Goal: Task Accomplishment & Management: Manage account settings

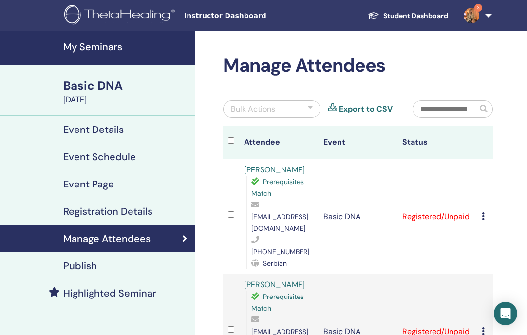
click at [87, 128] on h4 "Event Details" at bounding box center [93, 130] width 60 height 12
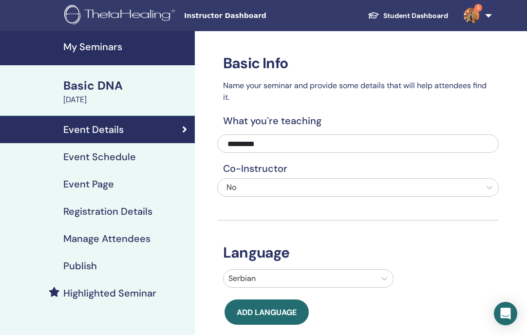
click at [121, 152] on h4 "Event Schedule" at bounding box center [99, 157] width 73 height 12
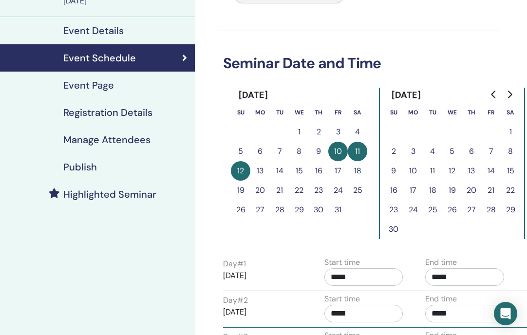
scroll to position [99, 0]
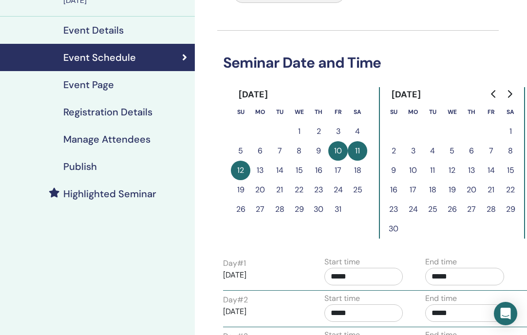
click at [85, 85] on h4 "Event Page" at bounding box center [88, 85] width 51 height 12
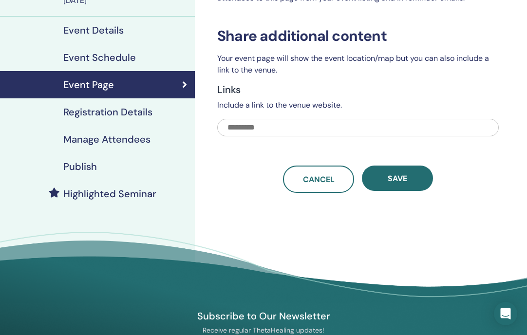
click at [145, 116] on h4 "Registration Details" at bounding box center [107, 112] width 89 height 12
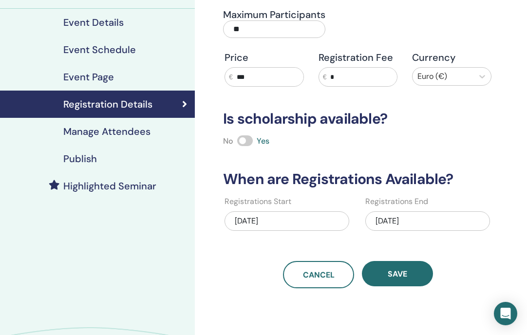
scroll to position [109, 0]
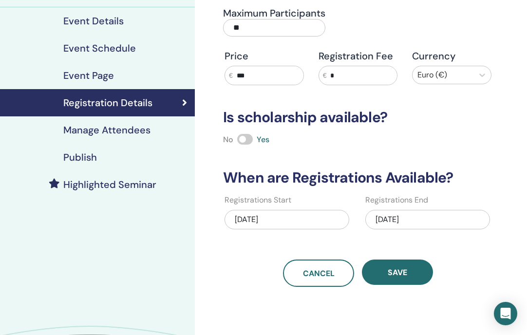
click at [130, 131] on h4 "Manage Attendees" at bounding box center [106, 130] width 87 height 12
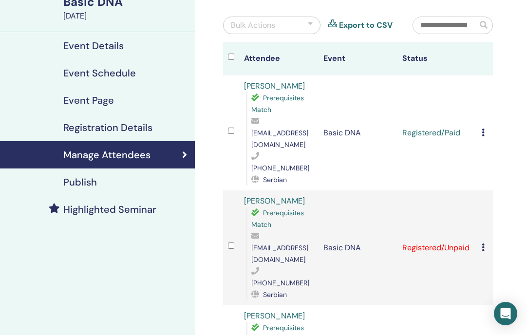
scroll to position [85, 0]
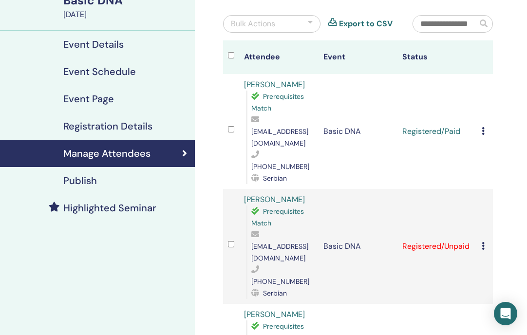
click at [97, 185] on div "Publish" at bounding box center [97, 181] width 179 height 12
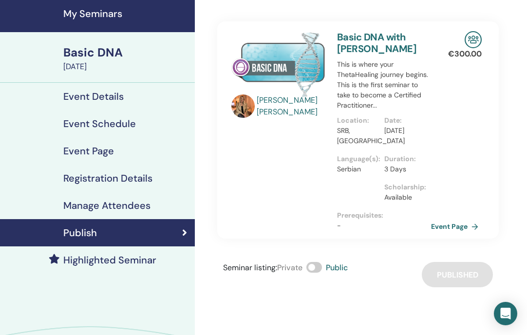
scroll to position [35, 0]
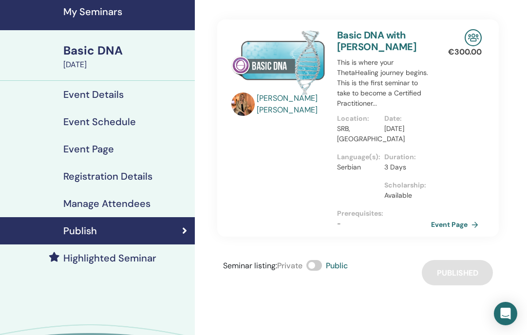
click at [135, 94] on div "Event Details" at bounding box center [97, 95] width 179 height 12
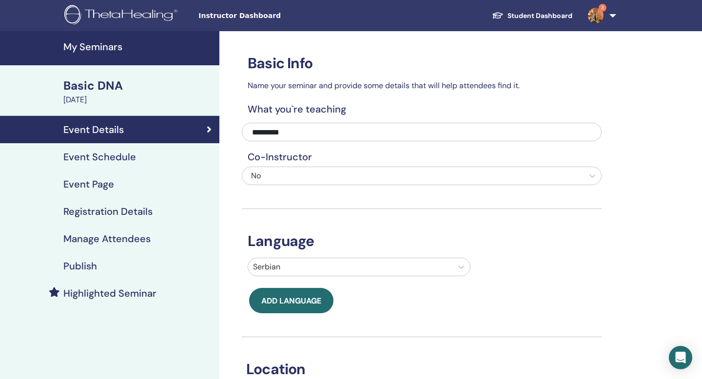
click at [115, 152] on h4 "Event Schedule" at bounding box center [99, 157] width 73 height 12
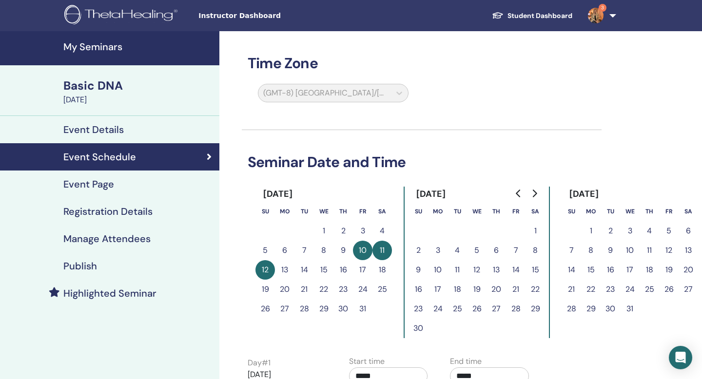
click at [121, 187] on div "Event Page" at bounding box center [110, 184] width 204 height 12
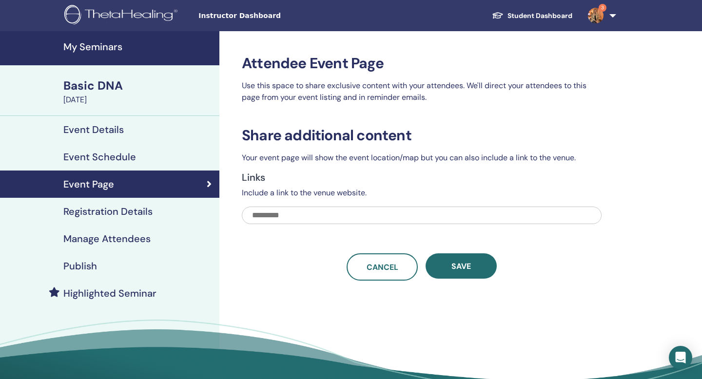
click at [305, 214] on input "text" at bounding box center [422, 216] width 360 height 18
paste input "**********"
type input "**********"
click at [441, 223] on input "**********" at bounding box center [422, 216] width 360 height 18
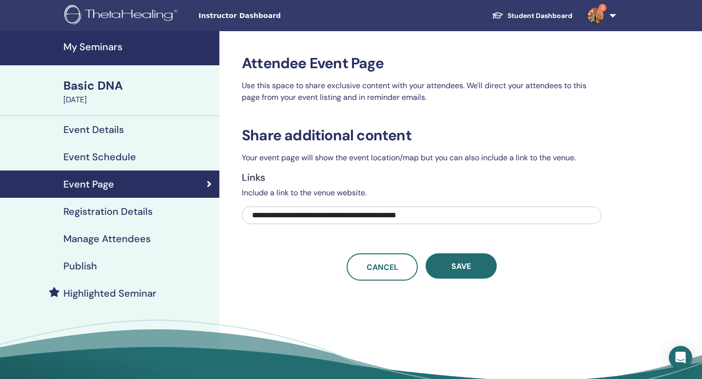
click at [441, 223] on input "**********" at bounding box center [422, 216] width 360 height 18
click at [131, 212] on h4 "Registration Details" at bounding box center [107, 212] width 89 height 12
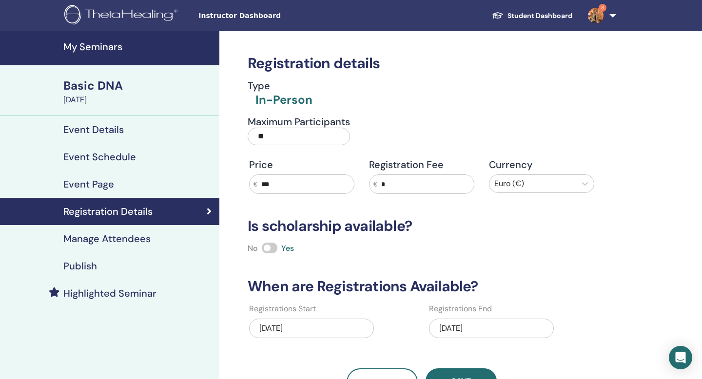
click at [128, 244] on h4 "Manage Attendees" at bounding box center [106, 239] width 87 height 12
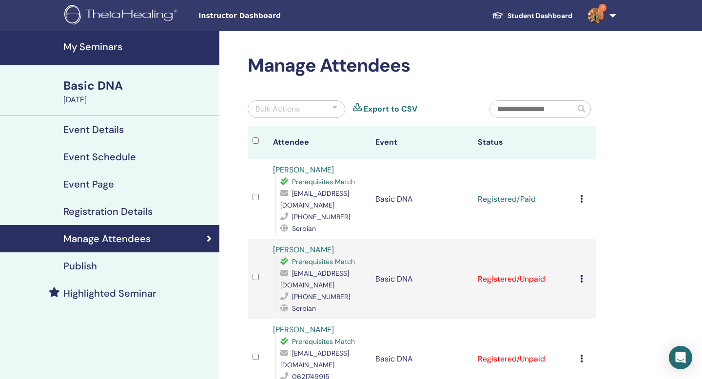
click at [114, 132] on h4 "Event Details" at bounding box center [93, 130] width 60 height 12
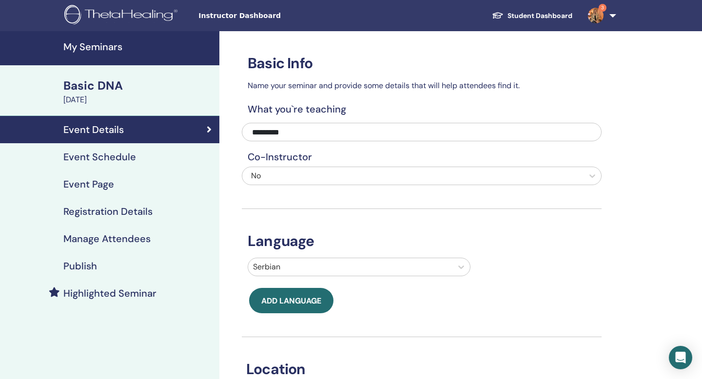
click at [112, 81] on div "Basic DNA" at bounding box center [138, 85] width 150 height 17
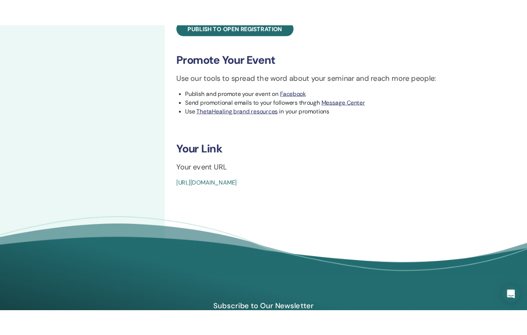
scroll to position [413, 0]
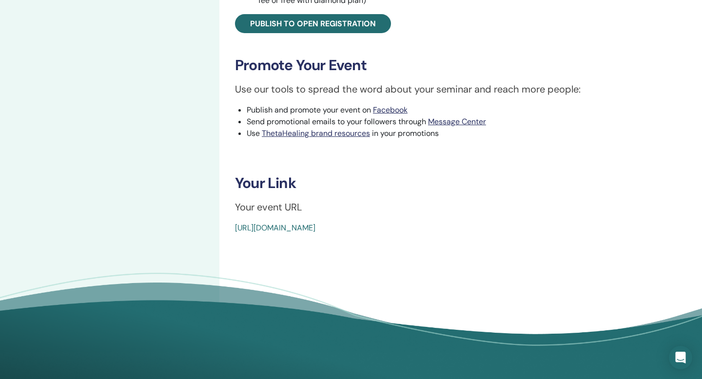
drag, startPoint x: 463, startPoint y: 228, endPoint x: 226, endPoint y: 228, distance: 236.8
copy link "https://www.thetahealing.com/seminar-376807-details.html"
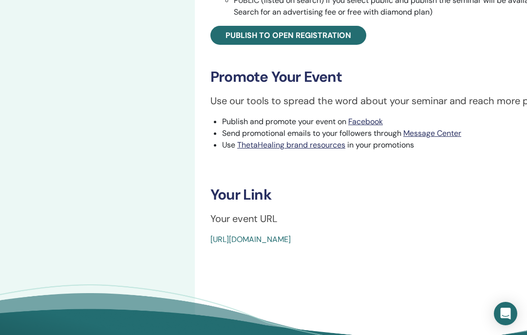
scroll to position [0, 0]
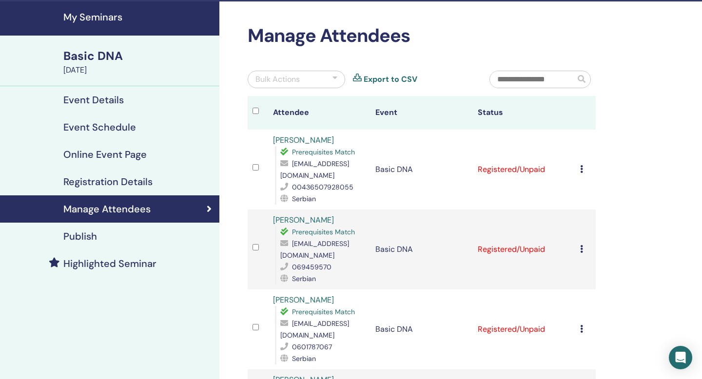
scroll to position [39, 0]
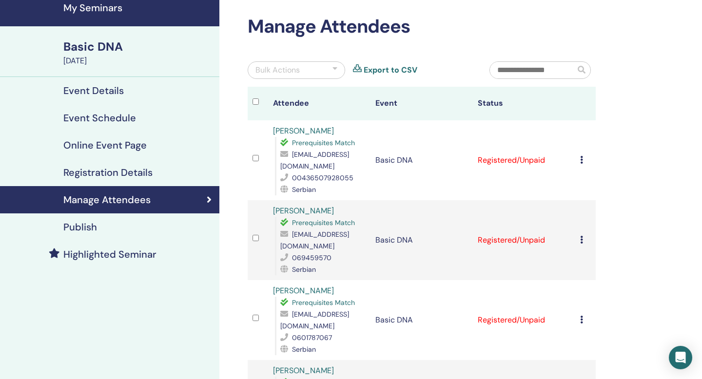
click at [579, 148] on td "Cancel Registration Do not auto-certify Mark as Paid Mark as Unpaid Mark as Abs…" at bounding box center [585, 160] width 20 height 80
click at [582, 156] on icon at bounding box center [581, 160] width 3 height 8
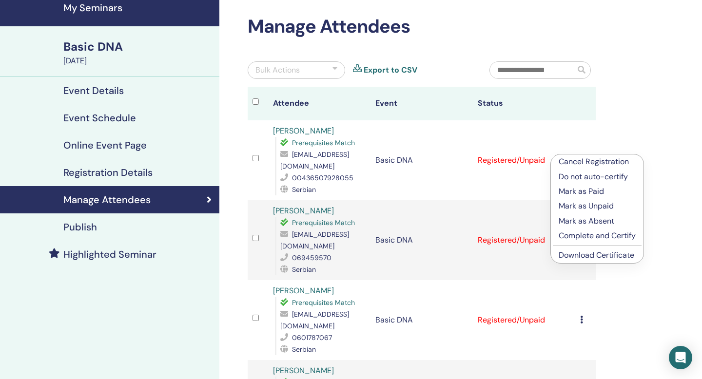
click at [590, 255] on link "Download Certificate" at bounding box center [596, 255] width 76 height 10
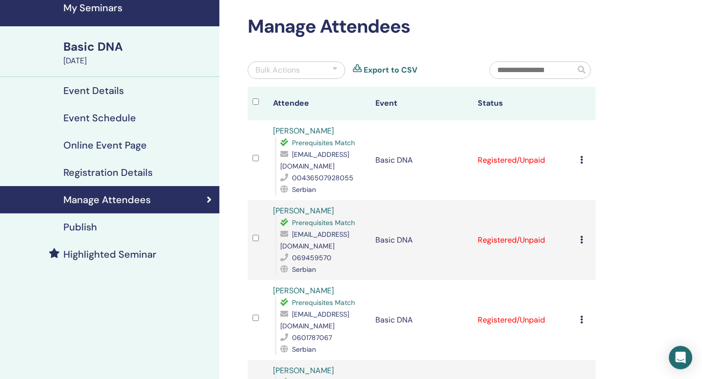
click at [577, 150] on td "Cancel Registration Do not auto-certify Mark as Paid Mark as Unpaid Mark as Abs…" at bounding box center [585, 160] width 20 height 80
click at [580, 156] on icon at bounding box center [581, 160] width 3 height 8
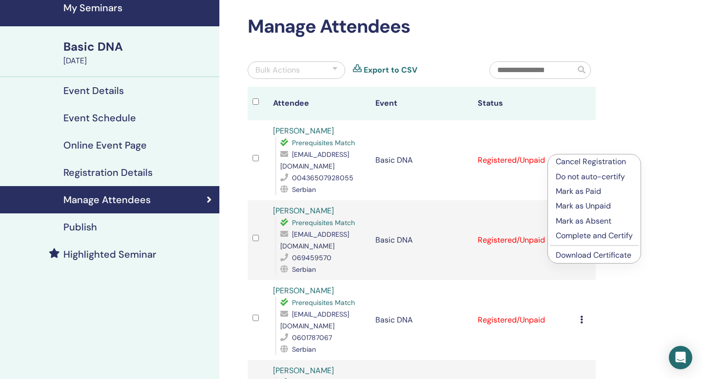
click at [648, 123] on div "Manage Attendees Bulk Actions Export to CSV Attendee Event Status Adisa Begic P…" at bounding box center [453, 343] width 468 height 703
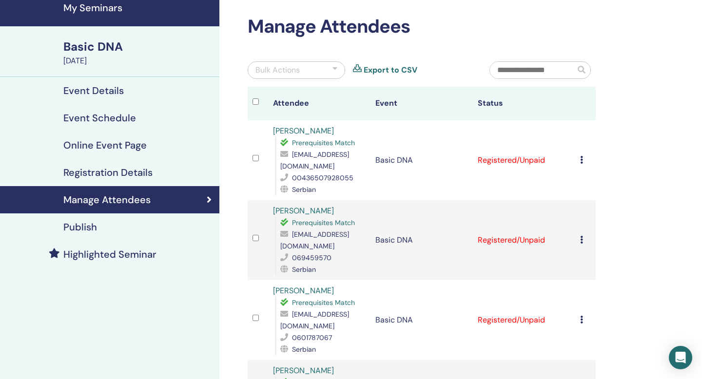
scroll to position [0, 0]
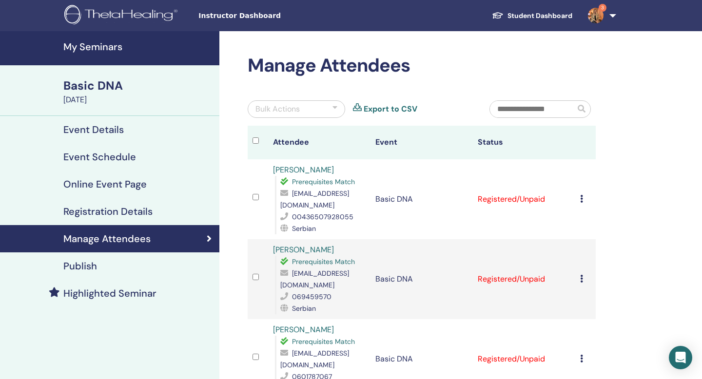
click at [104, 42] on h4 "My Seminars" at bounding box center [138, 47] width 150 height 12
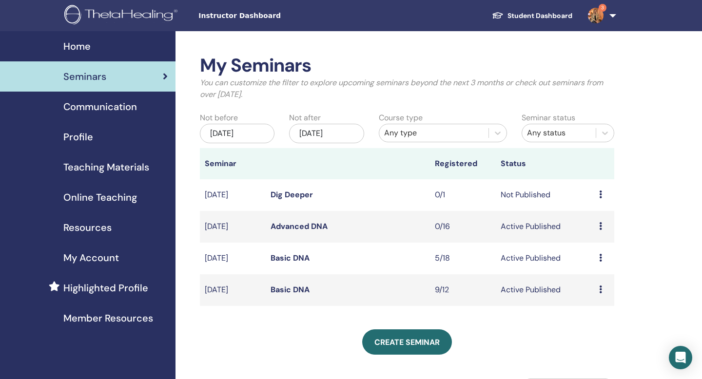
scroll to position [27, 0]
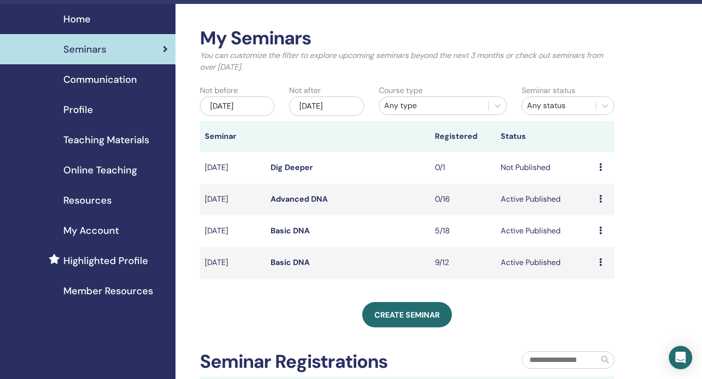
click at [290, 260] on link "Basic DNA" at bounding box center [289, 262] width 39 height 10
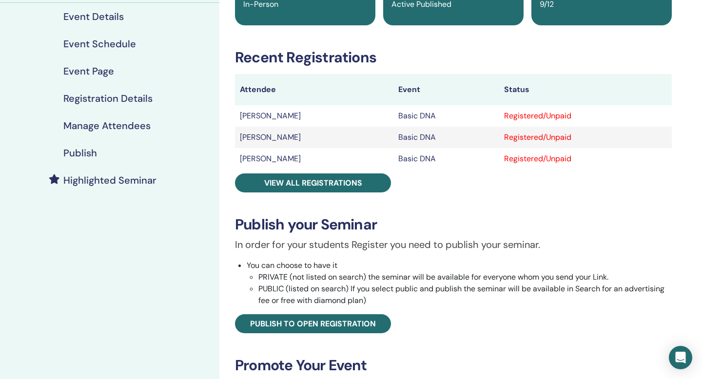
scroll to position [114, 0]
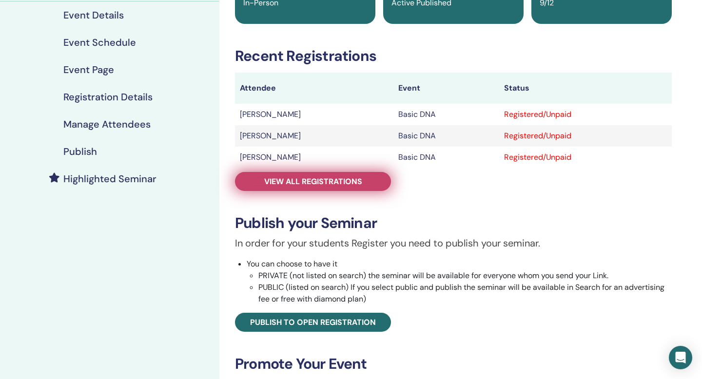
click at [318, 180] on span "View all registrations" at bounding box center [313, 181] width 98 height 10
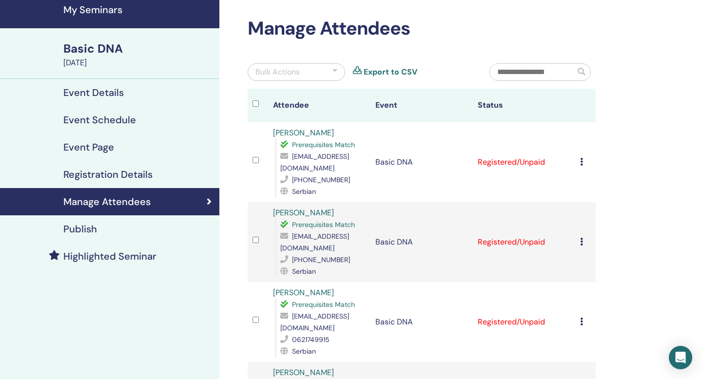
scroll to position [36, 0]
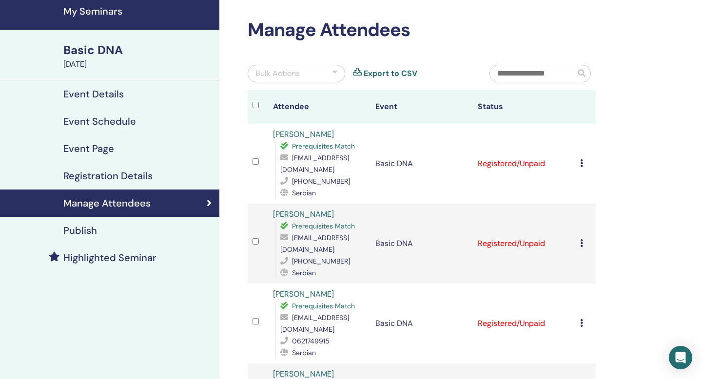
click at [583, 164] on div "Cancel Registration Do not auto-certify Mark as Paid Mark as Unpaid Mark as Abs…" at bounding box center [585, 164] width 11 height 12
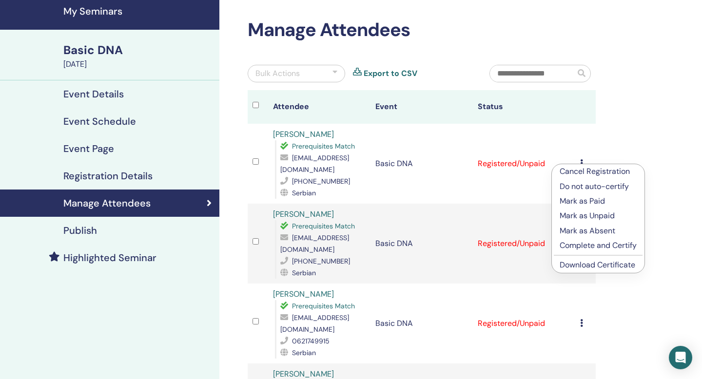
click at [582, 265] on link "Download Certificate" at bounding box center [597, 265] width 76 height 10
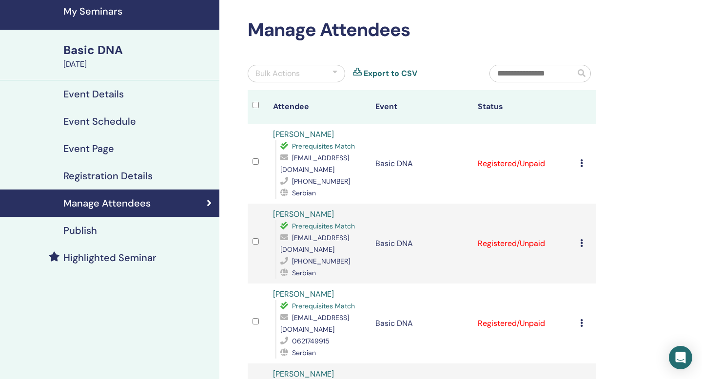
click at [581, 164] on icon at bounding box center [581, 163] width 3 height 8
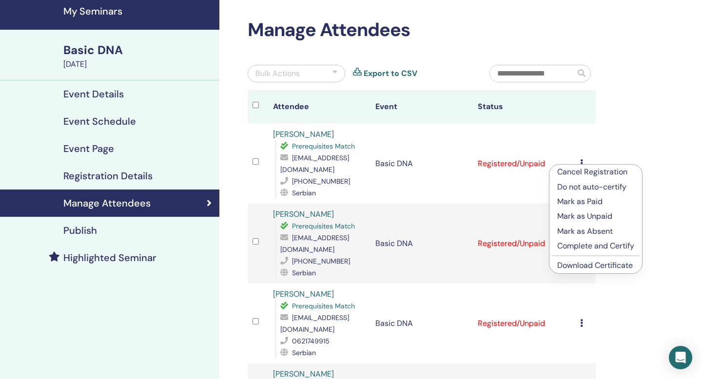
click at [585, 201] on p "Mark as Paid" at bounding box center [595, 202] width 77 height 12
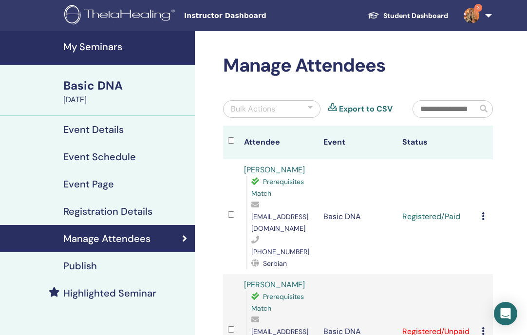
click at [90, 42] on h4 "My Seminars" at bounding box center [126, 47] width 126 height 12
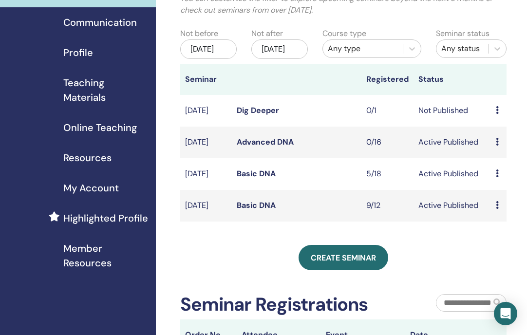
scroll to position [96, 0]
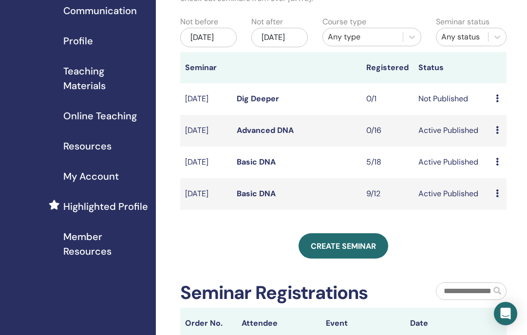
click at [258, 167] on link "Basic DNA" at bounding box center [256, 162] width 39 height 10
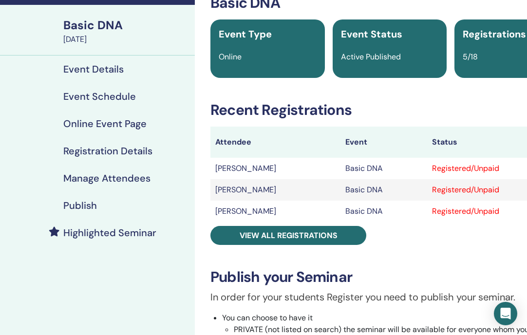
scroll to position [63, 0]
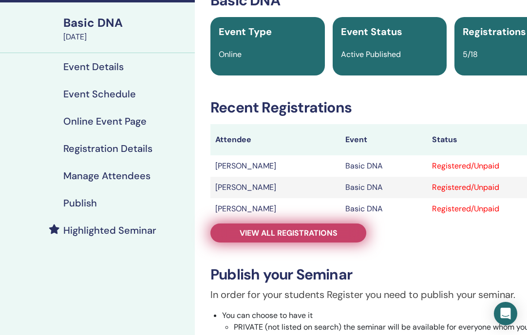
click at [302, 231] on span "View all registrations" at bounding box center [289, 233] width 98 height 10
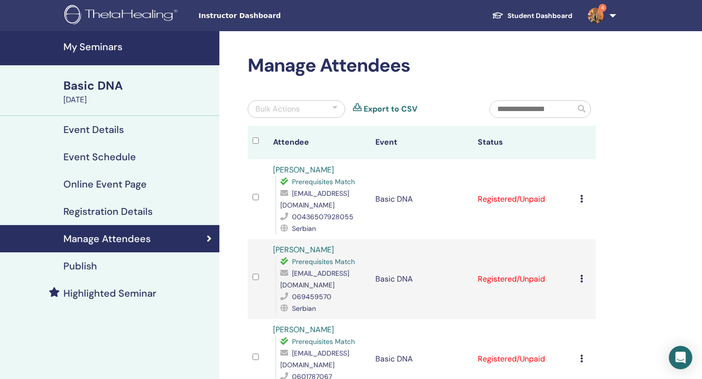
click at [527, 16] on link "4" at bounding box center [600, 15] width 40 height 31
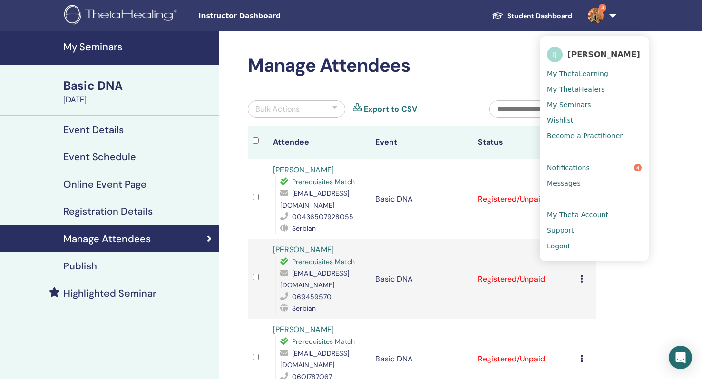
click at [527, 214] on span "My Theta Account" at bounding box center [577, 214] width 61 height 9
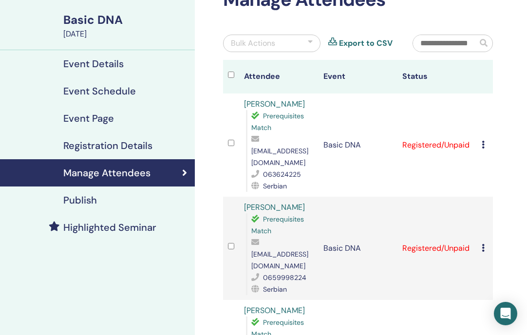
scroll to position [123, 0]
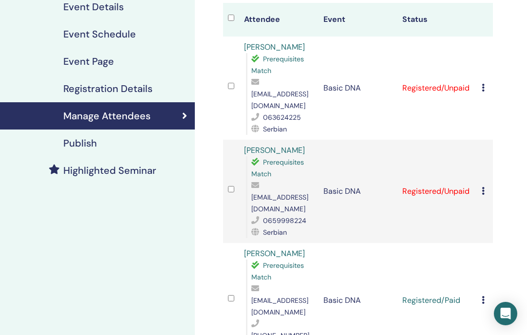
click at [483, 187] on icon at bounding box center [483, 191] width 3 height 8
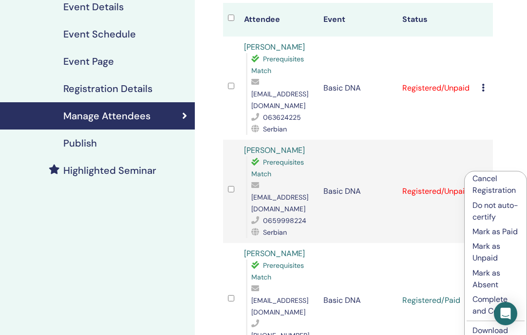
click at [482, 328] on link "Download Certificate" at bounding box center [492, 336] width 38 height 22
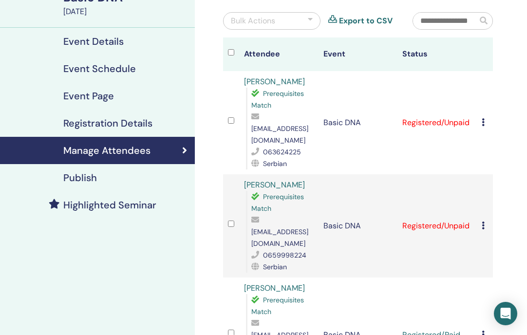
scroll to position [84, 0]
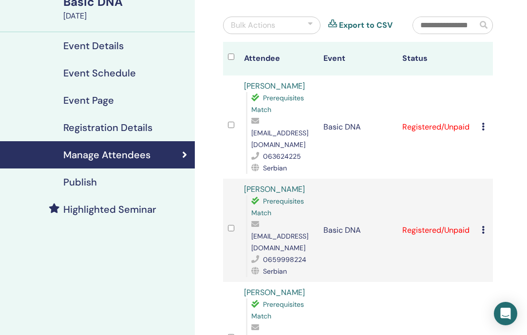
click at [484, 123] on icon at bounding box center [483, 127] width 3 height 8
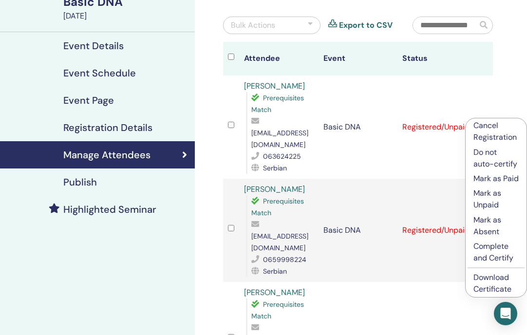
click at [493, 290] on link "Download Certificate" at bounding box center [493, 283] width 38 height 22
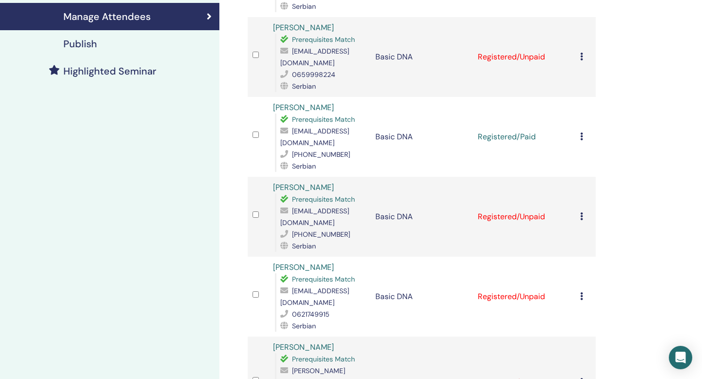
scroll to position [0, 0]
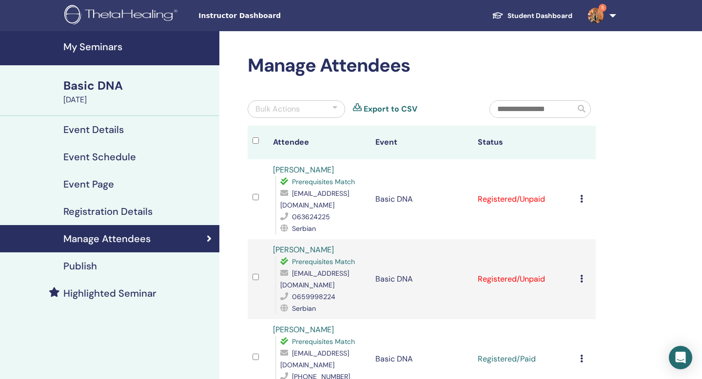
click at [99, 179] on h4 "Event Page" at bounding box center [88, 184] width 51 height 12
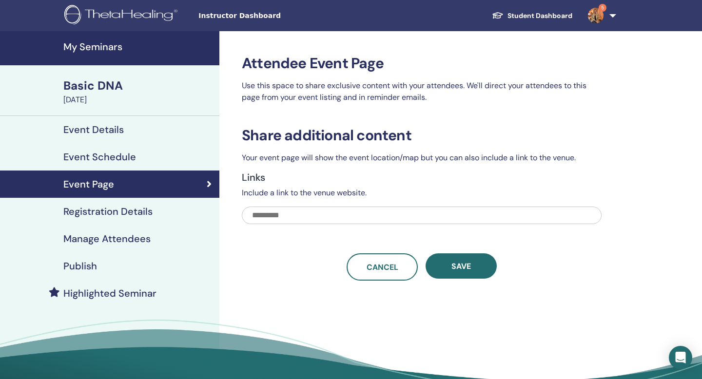
click at [104, 88] on div "Basic DNA" at bounding box center [138, 85] width 150 height 17
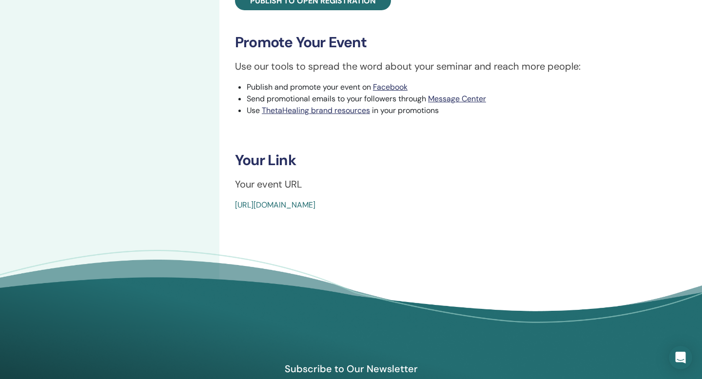
scroll to position [359, 0]
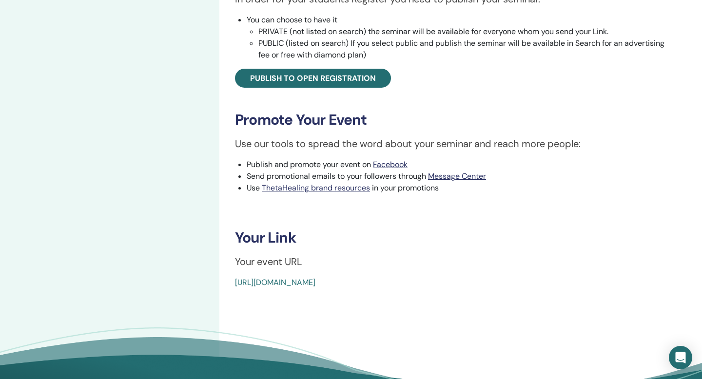
click at [315, 281] on link "https://www.thetahealing.com/seminar-376807-details.html" at bounding box center [275, 282] width 80 height 10
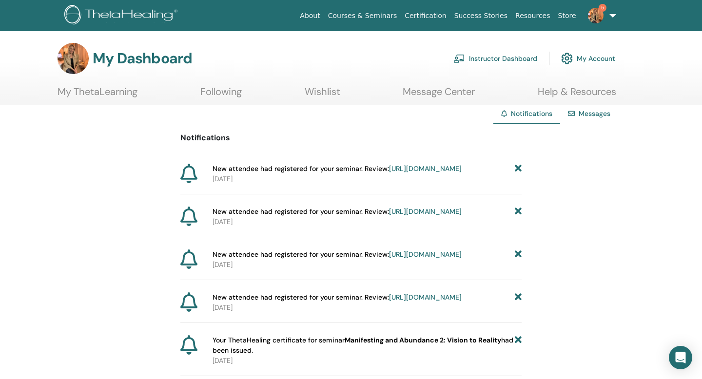
click at [109, 93] on link "My ThetaLearning" at bounding box center [97, 95] width 80 height 19
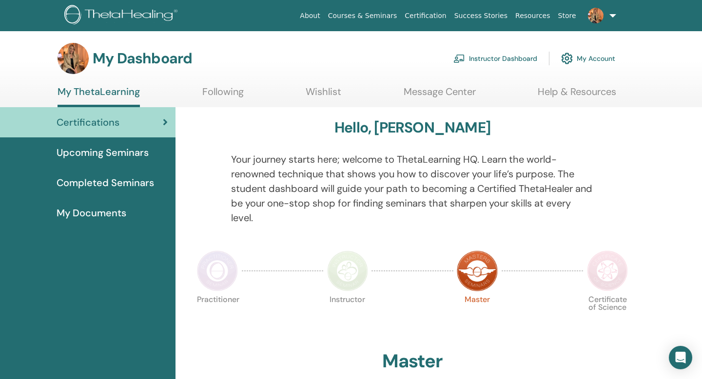
click at [479, 58] on link "Instructor Dashboard" at bounding box center [495, 58] width 84 height 21
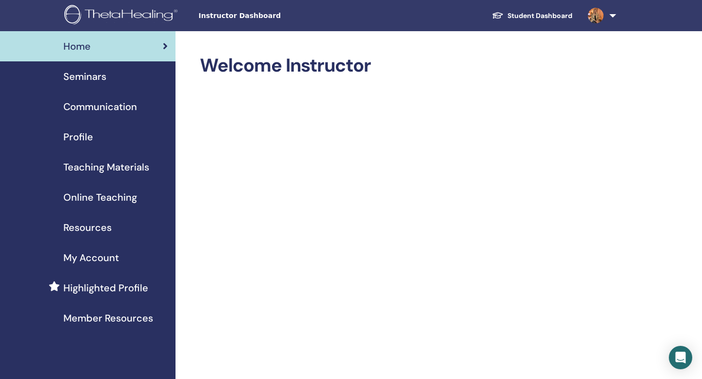
click at [92, 77] on span "Seminars" at bounding box center [84, 76] width 43 height 15
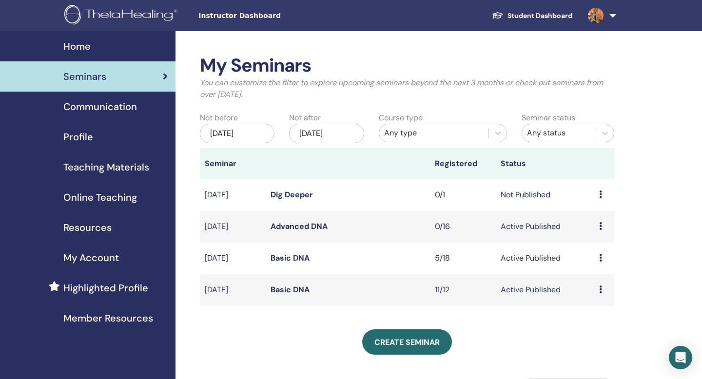
click at [290, 259] on link "Basic DNA" at bounding box center [289, 258] width 39 height 10
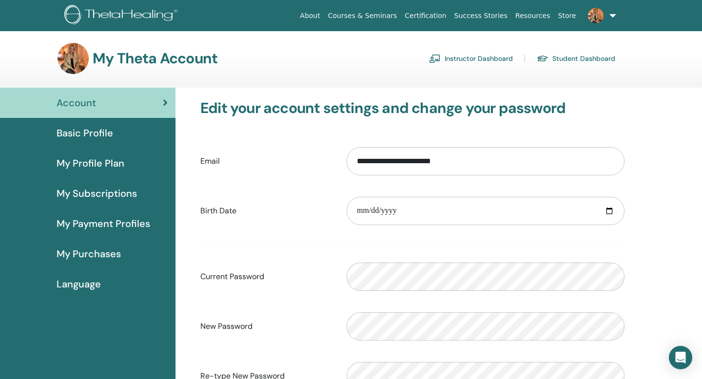
click at [97, 134] on span "Basic Profile" at bounding box center [85, 133] width 57 height 15
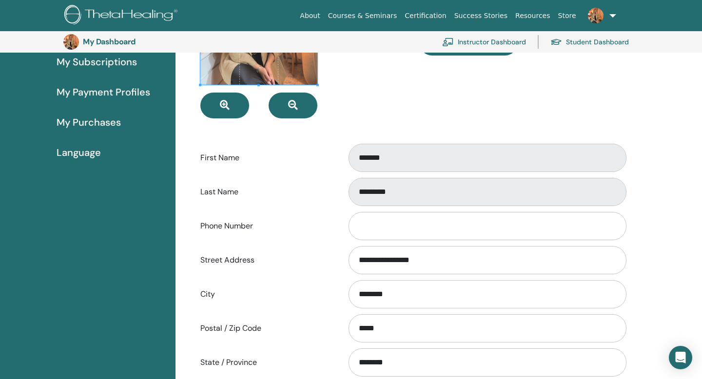
scroll to position [3, 0]
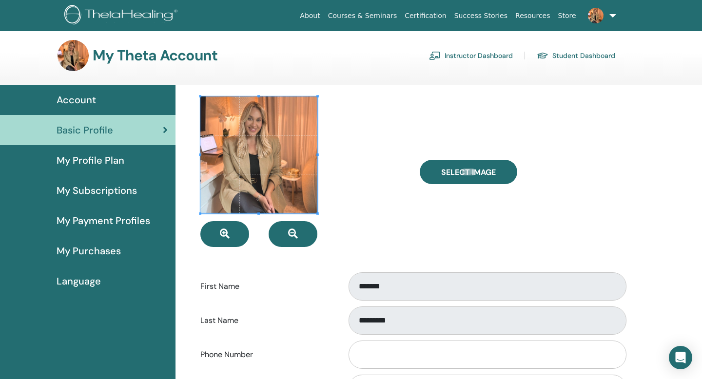
click at [113, 159] on span "My Profile Plan" at bounding box center [91, 160] width 68 height 15
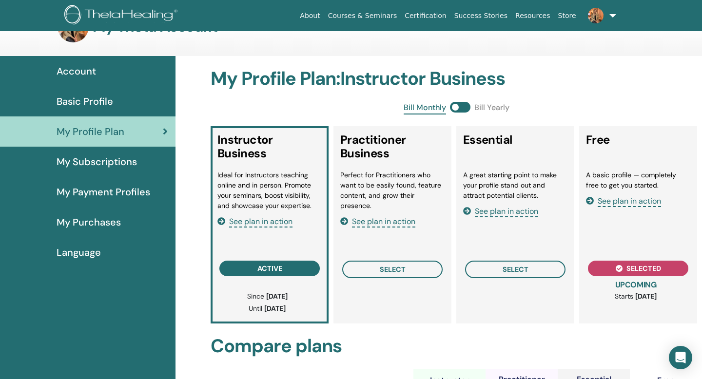
scroll to position [32, 0]
click at [124, 163] on span "My Subscriptions" at bounding box center [97, 161] width 80 height 15
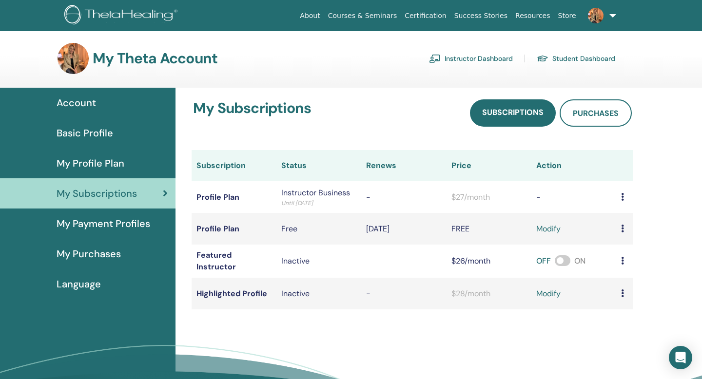
click at [96, 225] on span "My Payment Profiles" at bounding box center [104, 223] width 94 height 15
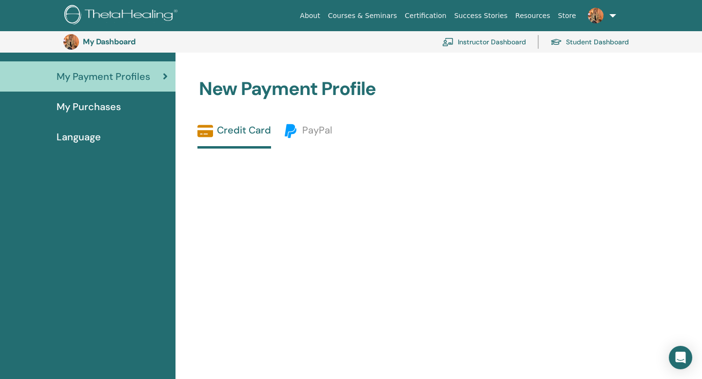
scroll to position [44, 0]
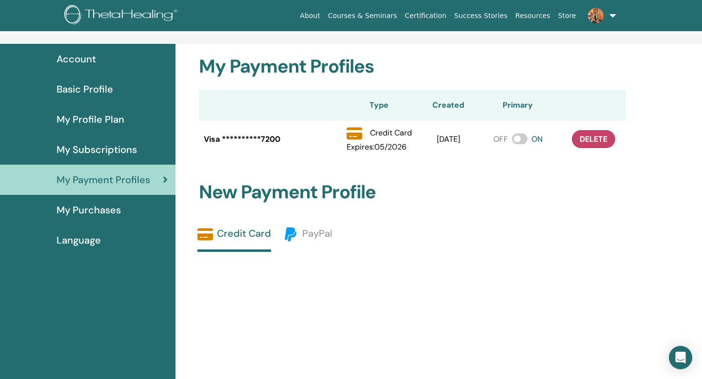
click at [114, 212] on span "My Purchases" at bounding box center [89, 210] width 64 height 15
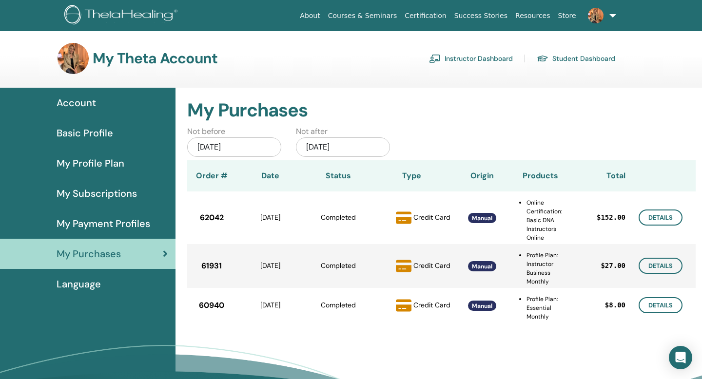
click at [90, 286] on span "Language" at bounding box center [79, 284] width 44 height 15
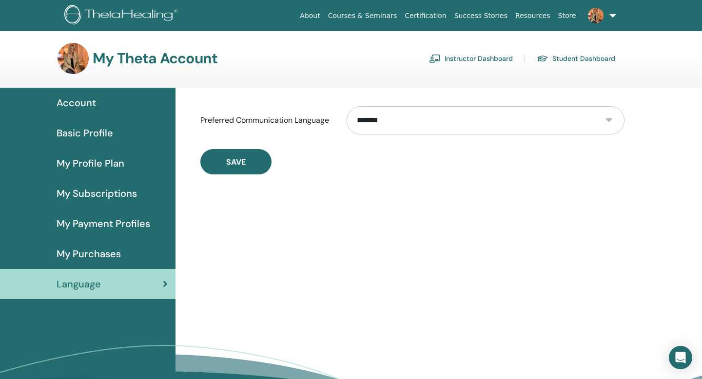
click at [79, 100] on span "Account" at bounding box center [76, 102] width 39 height 15
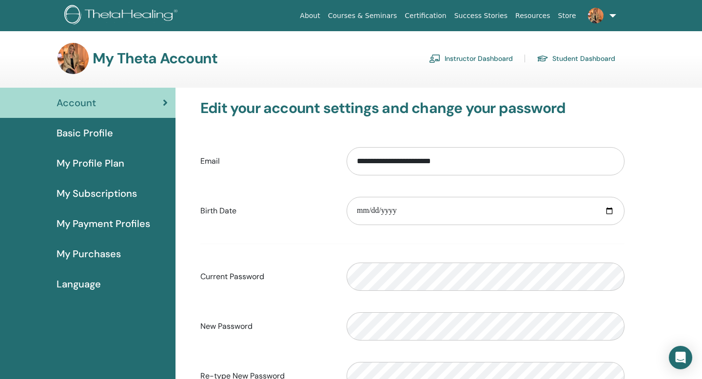
click at [80, 11] on img at bounding box center [122, 16] width 116 height 22
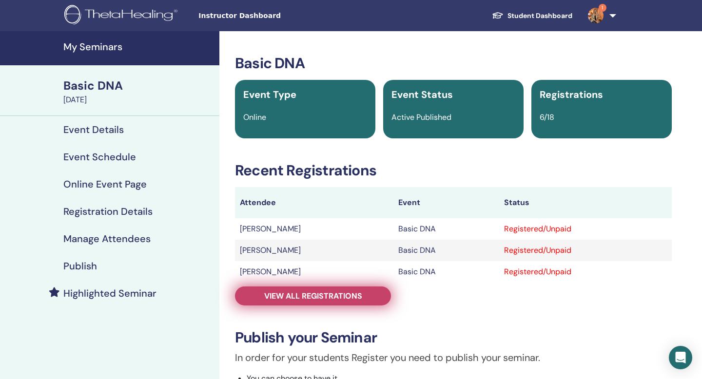
click at [333, 299] on span "View all registrations" at bounding box center [313, 296] width 98 height 10
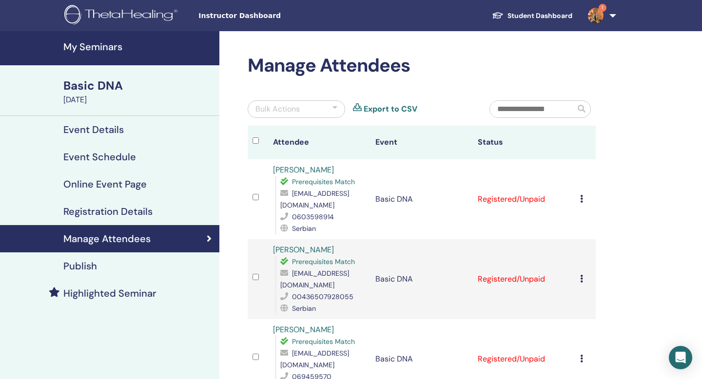
click at [582, 195] on icon at bounding box center [581, 199] width 3 height 8
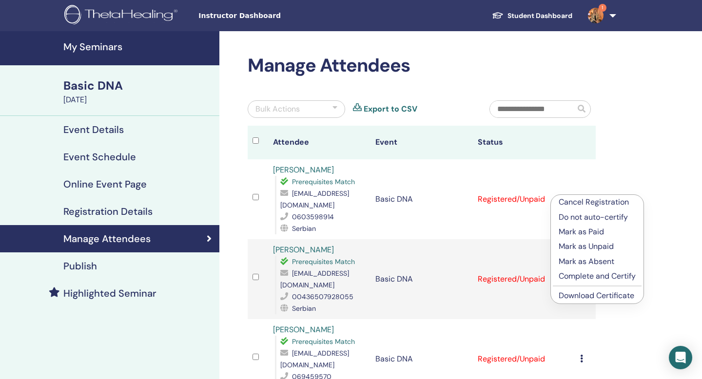
click at [585, 295] on link "Download Certificate" at bounding box center [596, 295] width 76 height 10
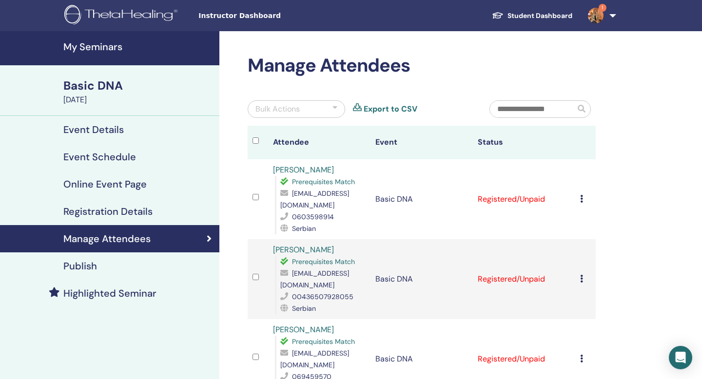
click at [612, 16] on link "1" at bounding box center [600, 15] width 40 height 31
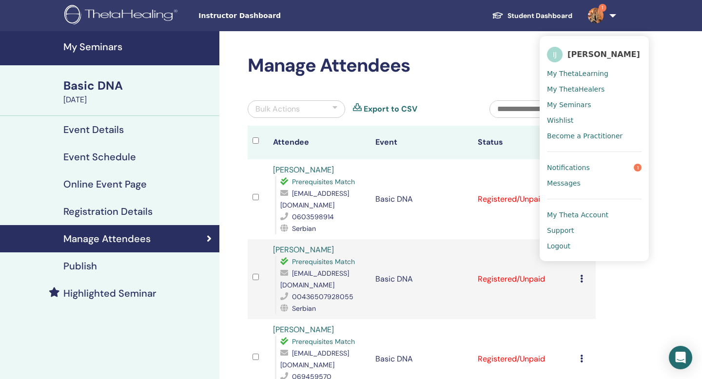
click at [568, 169] on span "Notifications" at bounding box center [568, 167] width 43 height 9
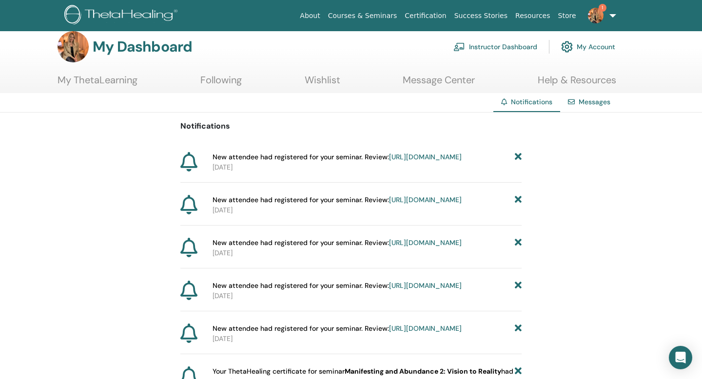
scroll to position [14, 0]
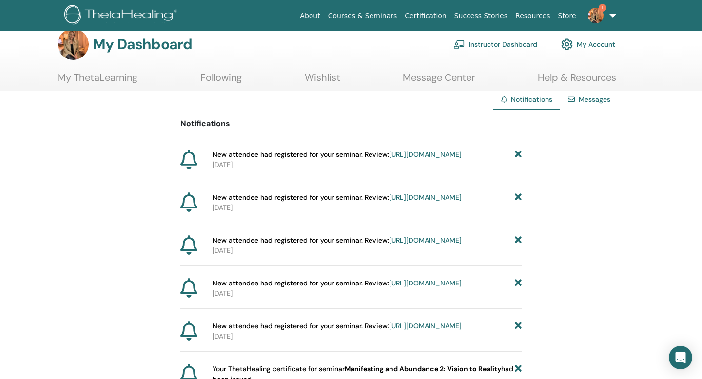
click at [389, 159] on link "[URL][DOMAIN_NAME]" at bounding box center [425, 154] width 73 height 9
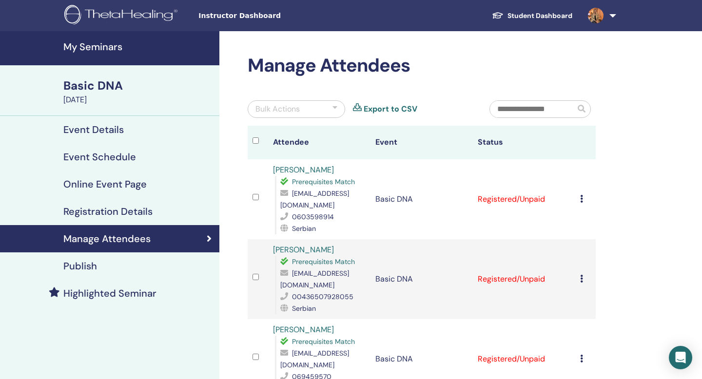
click at [599, 20] on img at bounding box center [596, 16] width 16 height 16
